Goal: Transaction & Acquisition: Purchase product/service

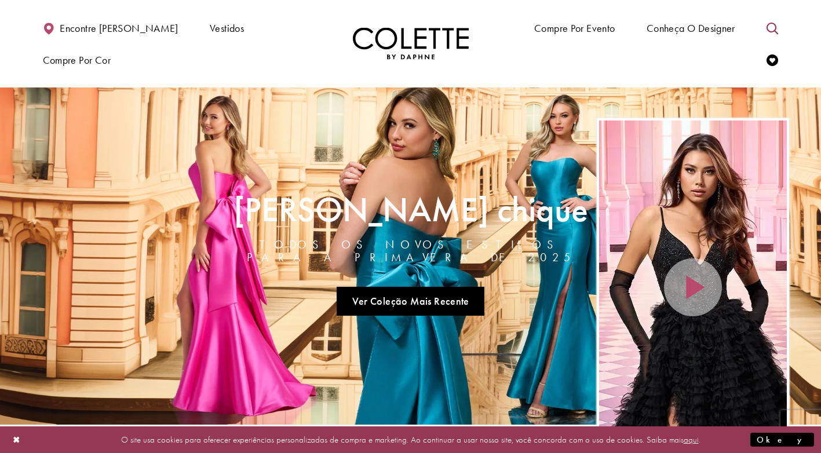
click at [775, 26] on icon "Alternar pesquisa" at bounding box center [773, 29] width 12 height 12
click at [621, 221] on div "Lista de pergaminhos de heróis da página inicial" at bounding box center [693, 288] width 188 height 334
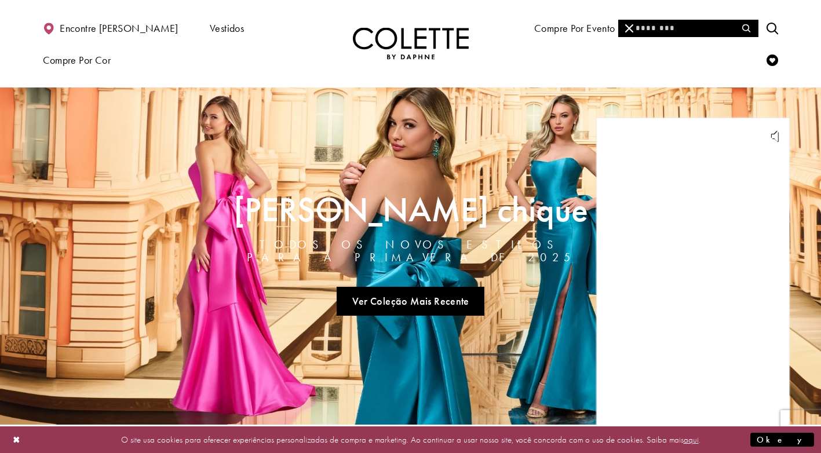
click at [645, 24] on input "Procurar" at bounding box center [688, 28] width 140 height 17
type input "**"
drag, startPoint x: 447, startPoint y: 154, endPoint x: 465, endPoint y: 168, distance: 23.2
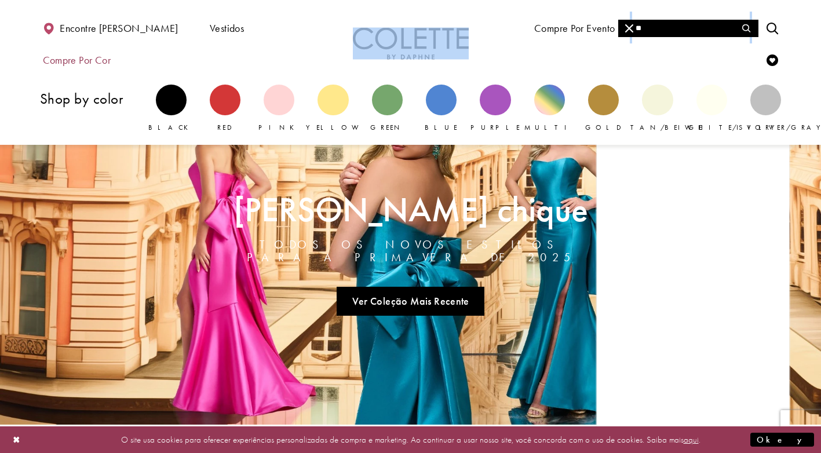
click at [111, 54] on span "Compre por cor" at bounding box center [77, 60] width 68 height 12
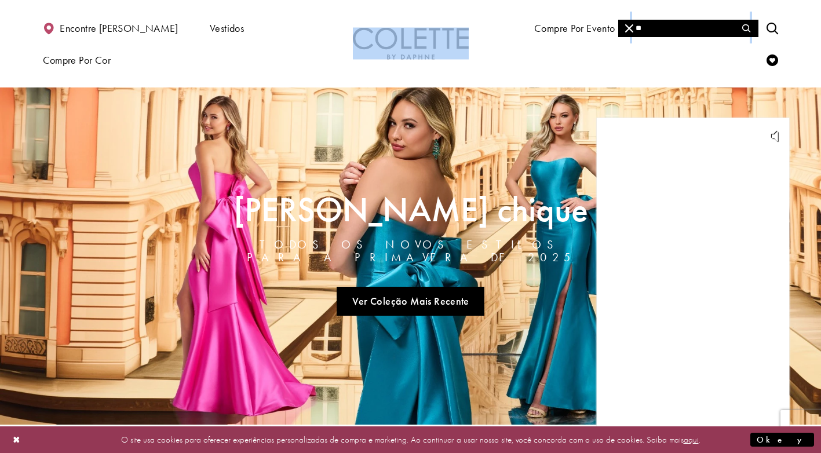
click at [367, 38] on img "Visite a página inicial" at bounding box center [411, 44] width 116 height 32
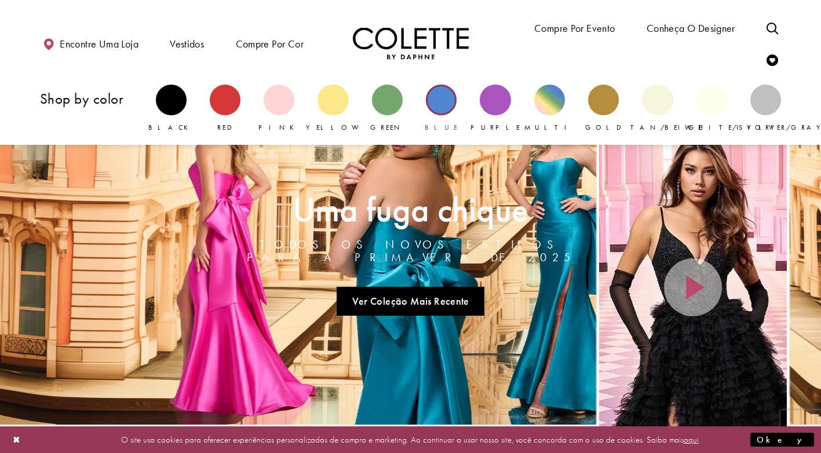
click at [447, 103] on div "Bloco primário" at bounding box center [441, 100] width 31 height 31
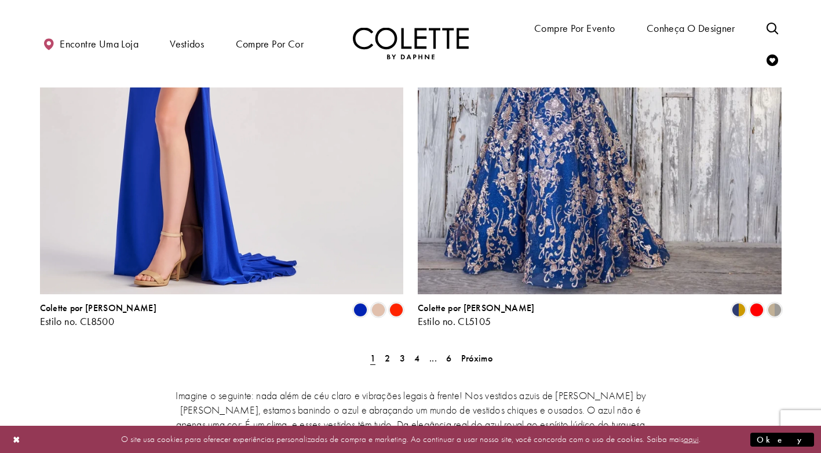
scroll to position [2029, 0]
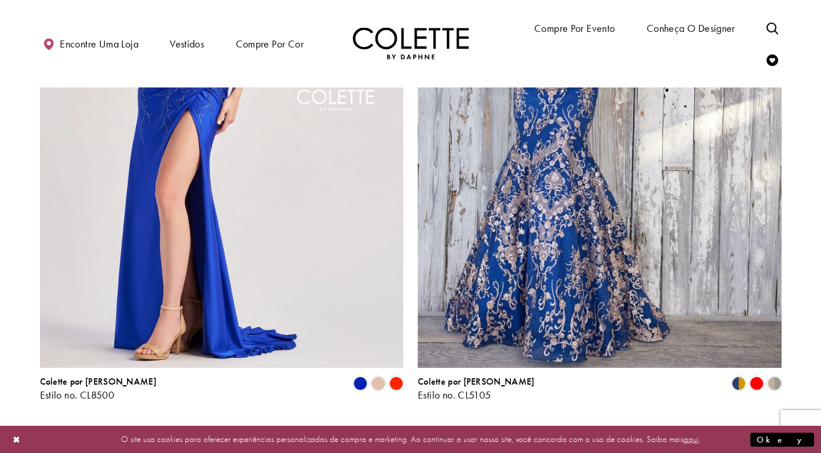
click at [387, 426] on span "2" at bounding box center [387, 432] width 5 height 12
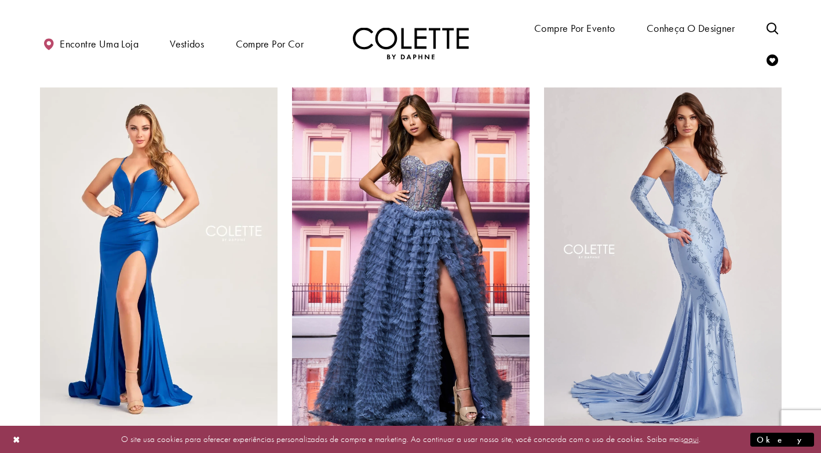
scroll to position [874, 0]
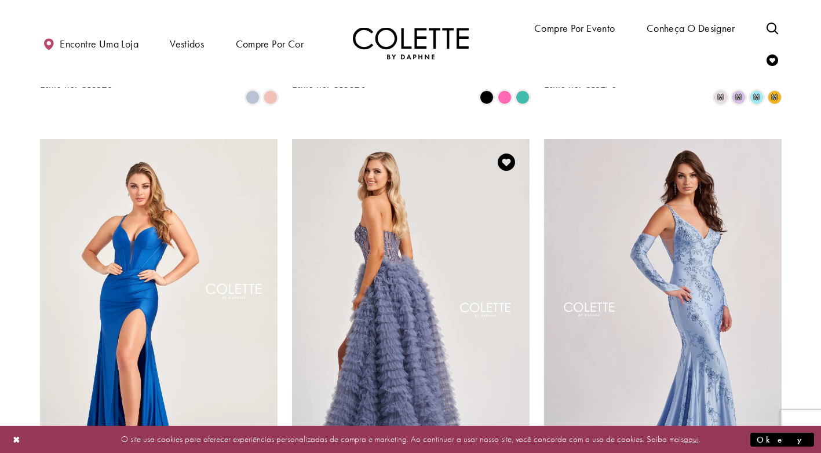
click at [424, 250] on img "Visite Colette por Daphne Estilo No. Página CL8170" at bounding box center [411, 311] width 238 height 345
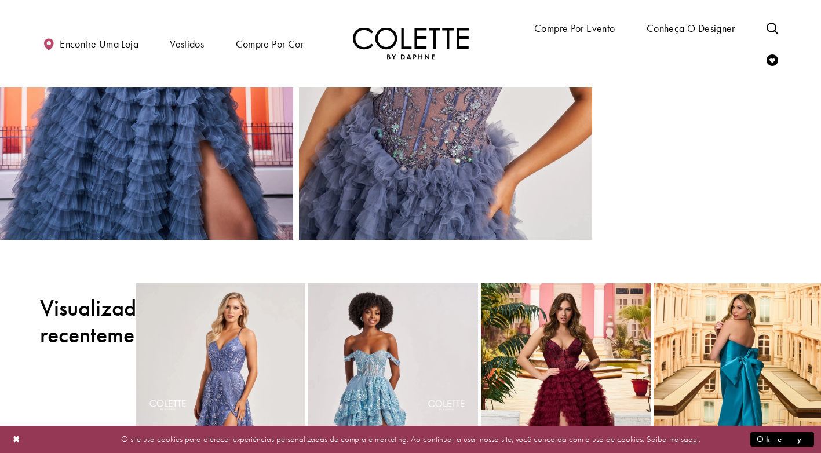
scroll to position [1333, 0]
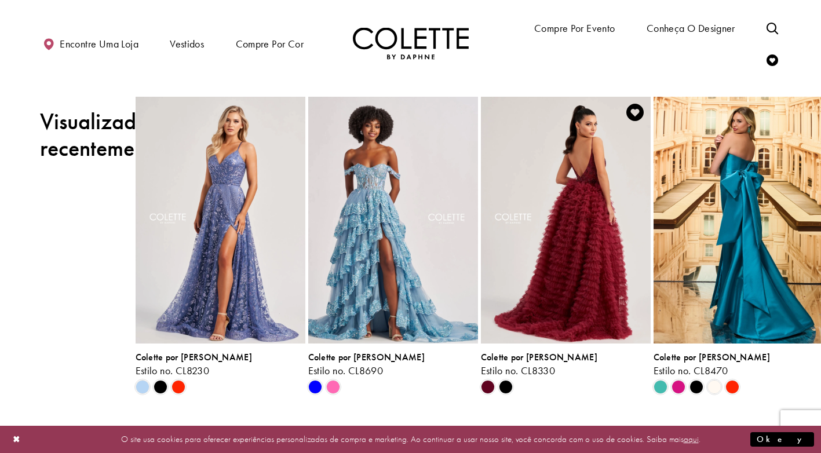
click at [521, 204] on img "Visite Colette por Daphne Estilo No. Página CL8330" at bounding box center [566, 220] width 170 height 247
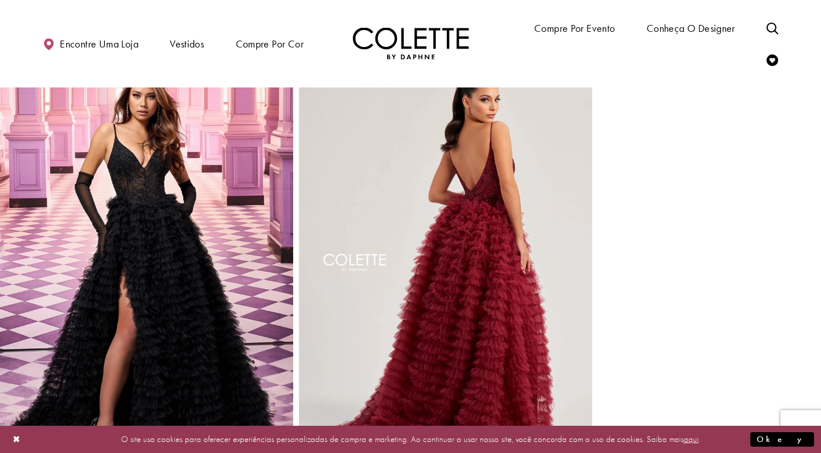
scroll to position [329, 0]
